Goal: Complete application form

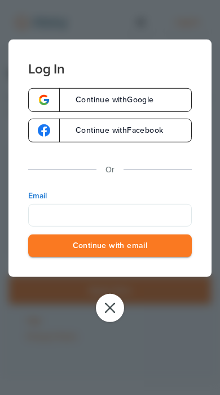
click at [130, 201] on label "Email" at bounding box center [110, 195] width 164 height 11
click at [130, 203] on input "Email" at bounding box center [110, 214] width 164 height 23
click at [167, 213] on input "Email" at bounding box center [110, 214] width 164 height 23
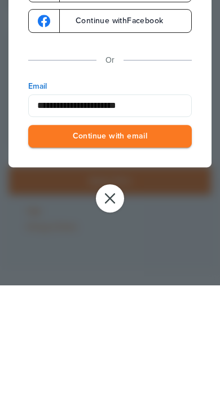
type input "**********"
click at [188, 234] on button "Continue with email" at bounding box center [110, 245] width 164 height 23
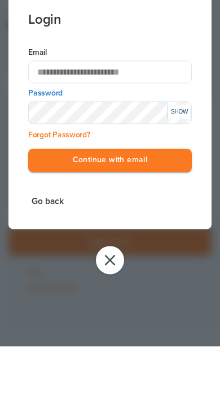
click at [187, 198] on button "Continue with email" at bounding box center [110, 209] width 164 height 23
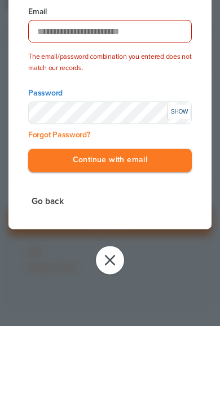
click at [185, 218] on button "Continue with email" at bounding box center [110, 229] width 164 height 23
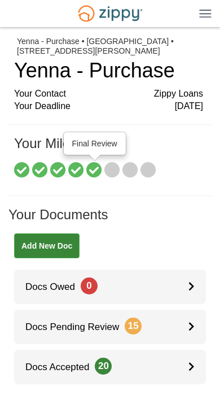
click at [95, 172] on icon at bounding box center [94, 171] width 16 height 16
click at [113, 169] on icon at bounding box center [113, 171] width 16 height 16
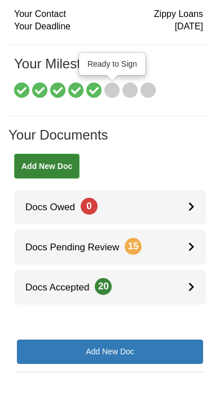
scroll to position [80, 0]
